Goal: Task Accomplishment & Management: Manage account settings

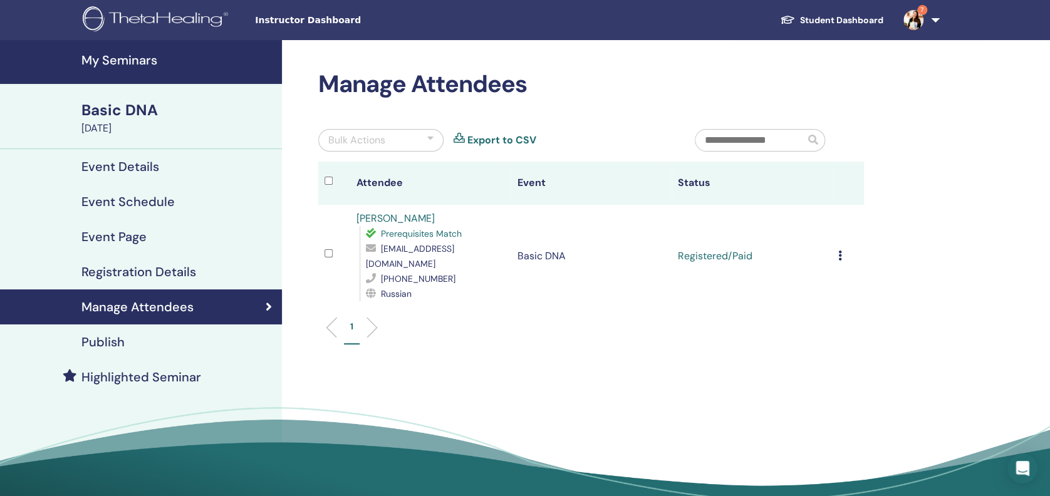
click at [841, 251] on icon at bounding box center [840, 256] width 4 height 10
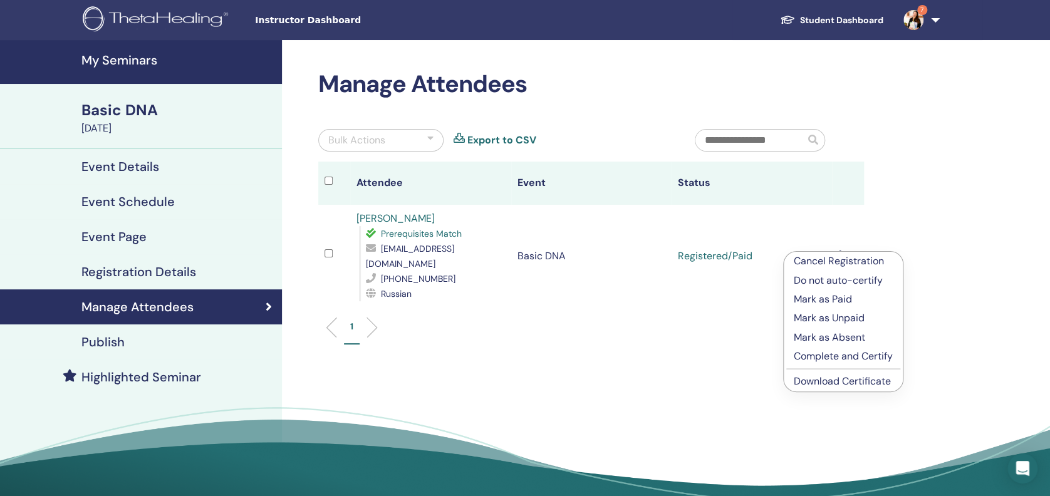
click at [837, 355] on p "Complete and Certify" at bounding box center [843, 356] width 99 height 15
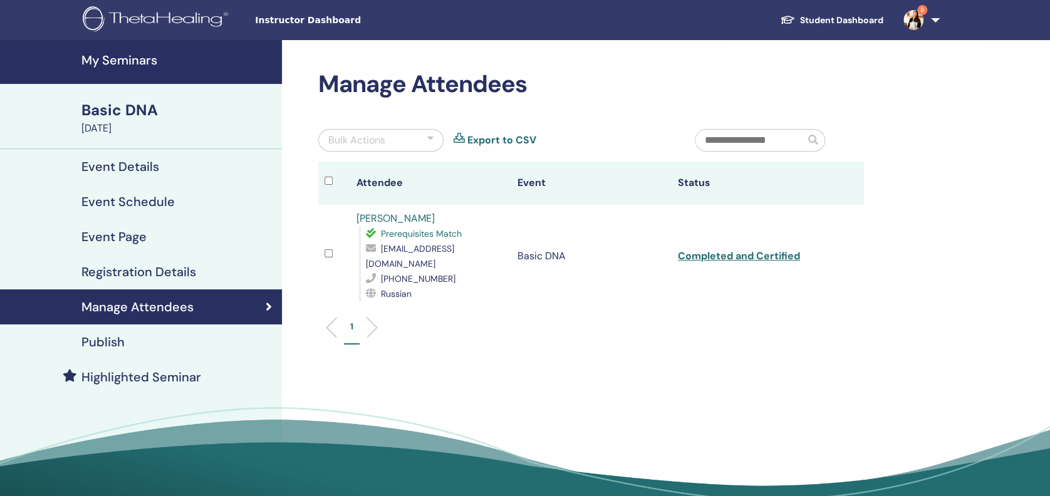
click at [155, 110] on div "Basic DNA" at bounding box center [177, 110] width 193 height 21
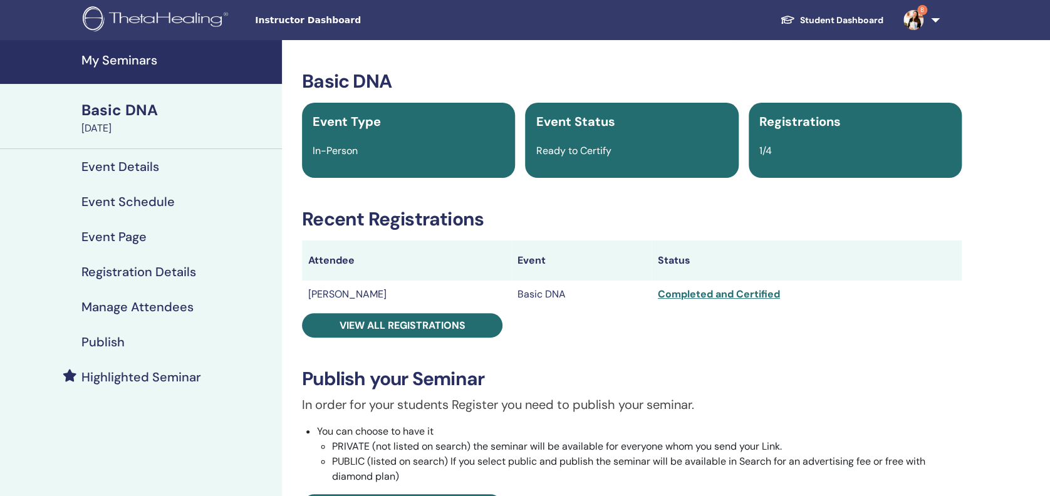
click at [140, 111] on div "Basic DNA" at bounding box center [177, 110] width 193 height 21
